Goal: Task Accomplishment & Management: Manage account settings

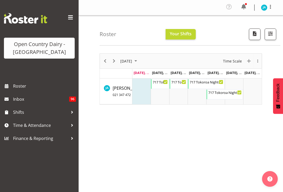
click at [159, 97] on td "Timeline Week of September 8, 2025" at bounding box center [160, 92] width 19 height 26
click at [178, 90] on td "Timeline Week of September 8, 2025" at bounding box center [178, 92] width 19 height 26
click at [159, 91] on td "Timeline Week of September 8, 2025" at bounding box center [160, 92] width 19 height 26
click at [161, 92] on div "+ New Event" at bounding box center [160, 92] width 18 height 26
click at [160, 86] on div "717 Tokoroa Dayshift 6:30 AM - 4:00 PM" at bounding box center [160, 84] width 15 height 10
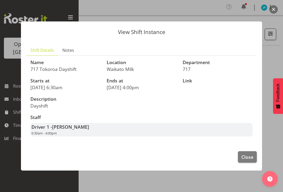
click at [247, 154] on span "Close" at bounding box center [247, 157] width 12 height 7
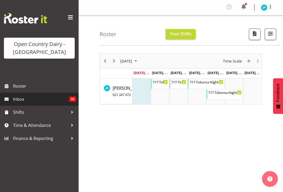
click at [72, 102] on span "96" at bounding box center [72, 99] width 7 height 5
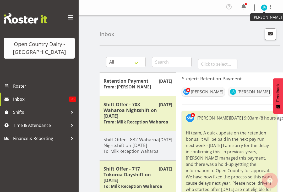
click at [266, 5] on figure at bounding box center [264, 7] width 6 height 6
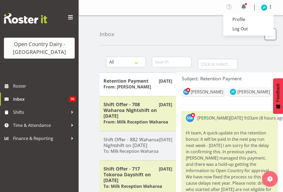
click at [243, 29] on link "Log Out" at bounding box center [248, 28] width 50 height 9
